Goal: Task Accomplishment & Management: Manage account settings

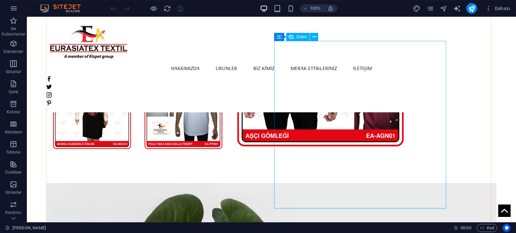
scroll to position [470, 0]
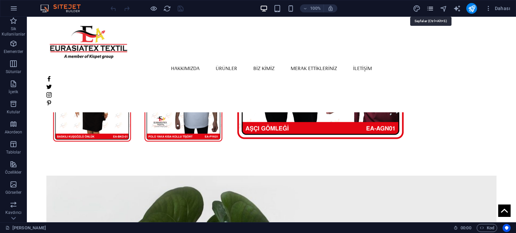
click at [430, 11] on icon "pages" at bounding box center [430, 9] width 8 height 8
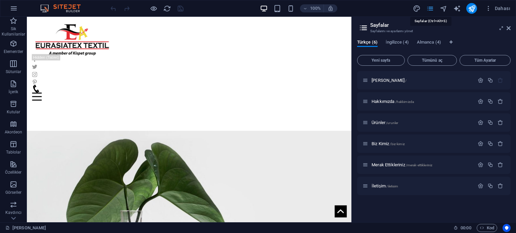
scroll to position [468, 0]
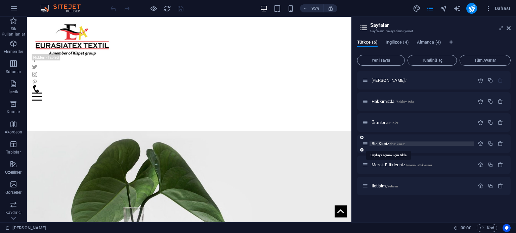
click at [380, 143] on span "Biz Kimiz /biz-kimiz" at bounding box center [388, 143] width 33 height 5
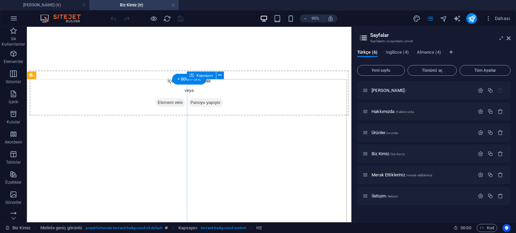
scroll to position [456, 0]
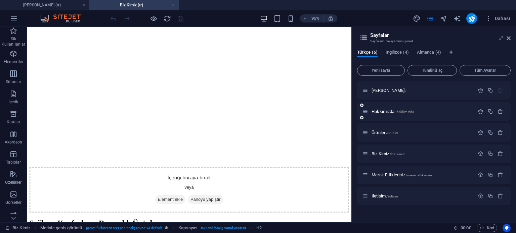
click at [383, 109] on div "Hakkımızda /hakkimizda" at bounding box center [418, 112] width 112 height 8
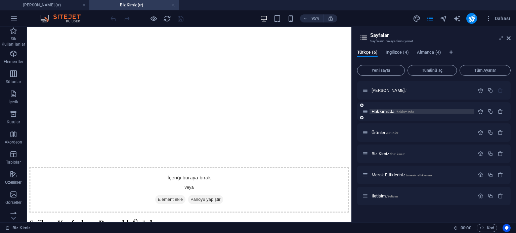
click at [383, 109] on span "Hakkımızda /hakkimizda" at bounding box center [393, 111] width 42 height 5
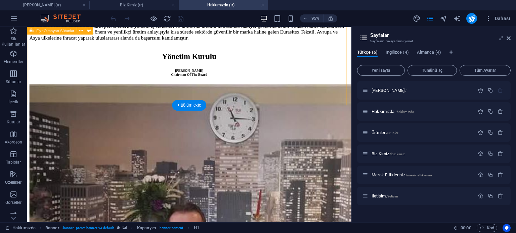
scroll to position [336, 0]
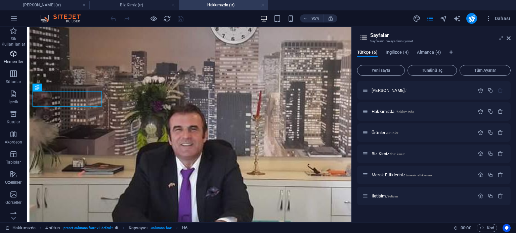
click at [16, 50] on icon "button" at bounding box center [13, 54] width 8 height 8
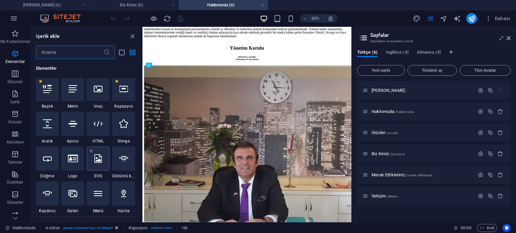
scroll to position [71, 0]
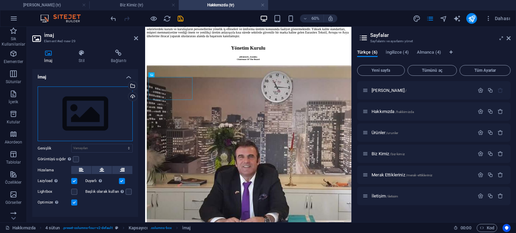
click at [79, 103] on div "Dosyaları buraya sürükleyin, dosyaları seçmek için tıklayın veya Dosyalardan ya…" at bounding box center [85, 114] width 95 height 55
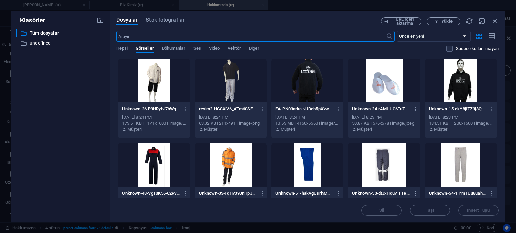
scroll to position [0, 0]
click at [437, 18] on button "Yükle" at bounding box center [444, 21] width 34 height 8
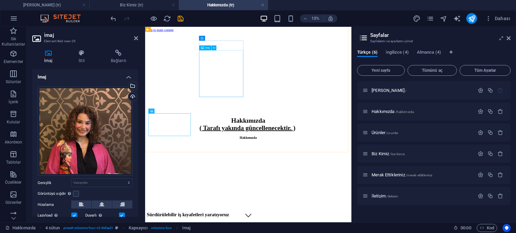
scroll to position [275, 0]
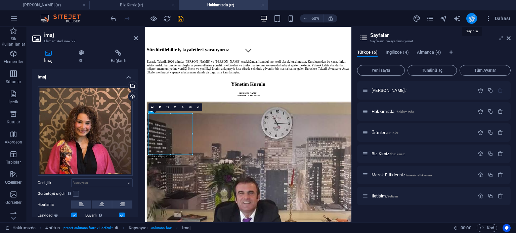
click at [470, 16] on icon "publish" at bounding box center [472, 19] width 8 height 8
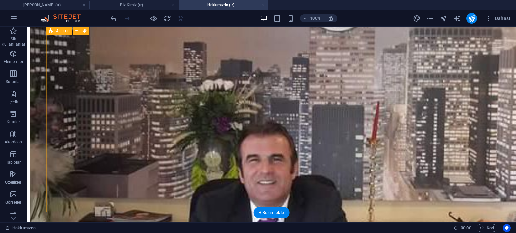
scroll to position [376, 0]
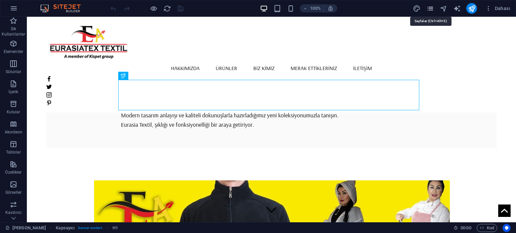
click at [434, 6] on icon "pages" at bounding box center [430, 9] width 8 height 8
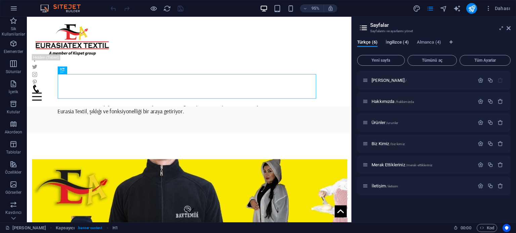
click at [399, 39] on span "İngilizce (4)" at bounding box center [397, 42] width 23 height 9
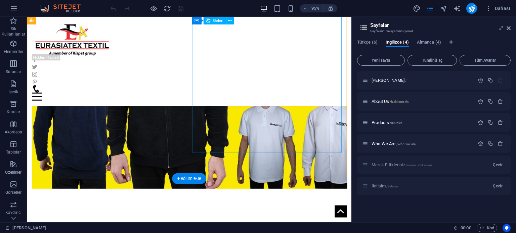
scroll to position [168, 0]
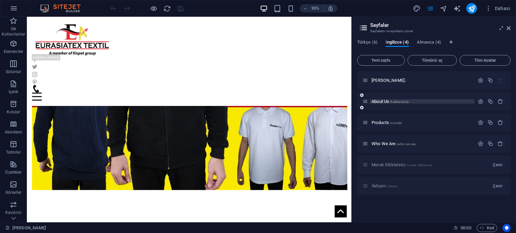
click at [382, 103] on span "About Us /hakkimizda" at bounding box center [390, 101] width 37 height 5
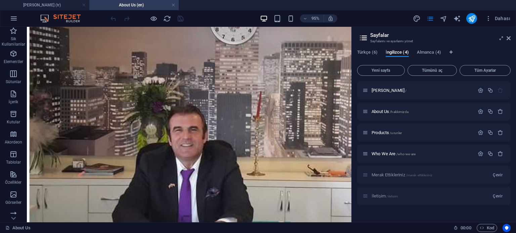
scroll to position [336, 0]
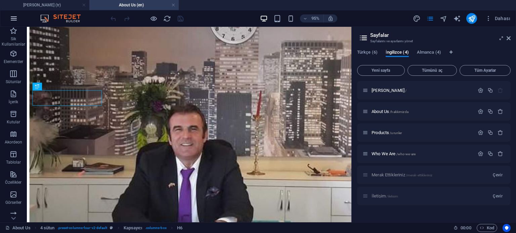
click at [12, 21] on icon "button" at bounding box center [14, 18] width 8 height 8
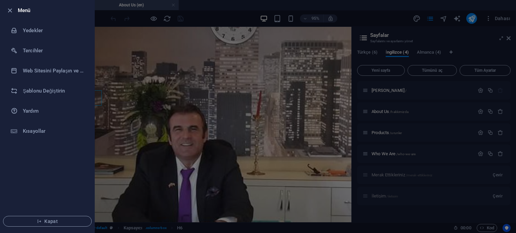
click at [16, 15] on li "Menü" at bounding box center [47, 10] width 94 height 20
click at [15, 18] on li "Menü" at bounding box center [47, 10] width 94 height 20
click at [510, 36] on div at bounding box center [258, 116] width 516 height 233
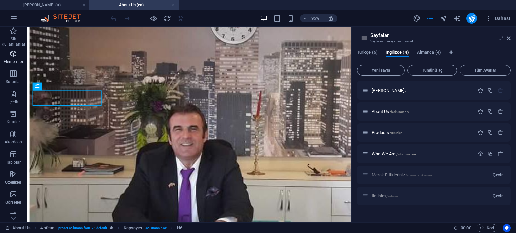
click at [16, 51] on icon "button" at bounding box center [13, 54] width 8 height 8
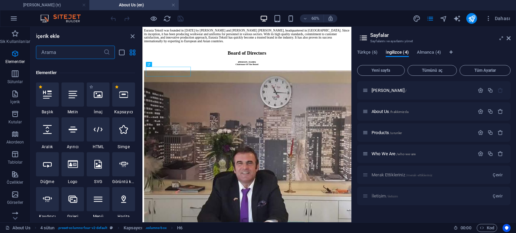
scroll to position [71, 0]
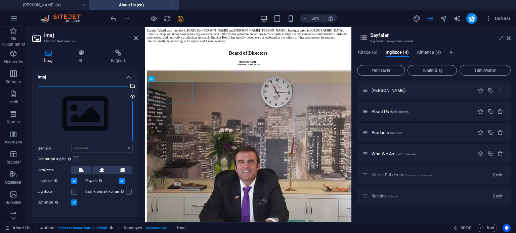
click at [79, 96] on div "Dosyaları buraya sürükleyin, dosyaları seçmek için tıklayın veya Dosyalardan ya…" at bounding box center [85, 114] width 95 height 55
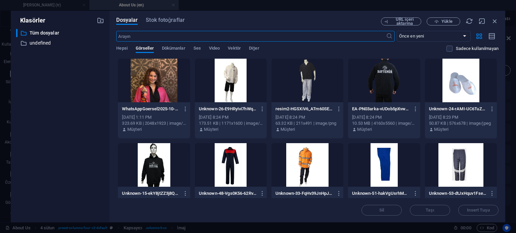
click at [152, 77] on div at bounding box center [154, 81] width 72 height 44
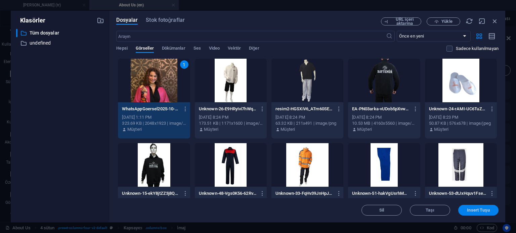
click at [470, 209] on span "Insert Tuşu" at bounding box center [478, 211] width 23 height 4
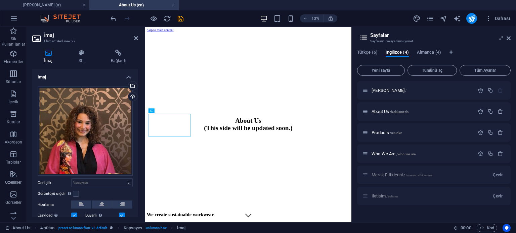
scroll to position [274, 0]
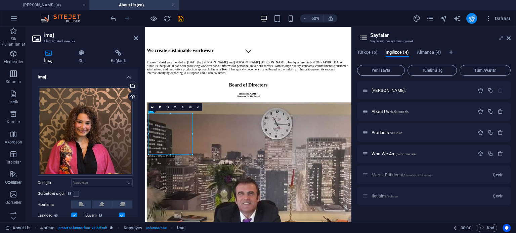
click at [476, 18] on icon "publish" at bounding box center [472, 19] width 8 height 8
